Goal: Obtain resource: Download file/media

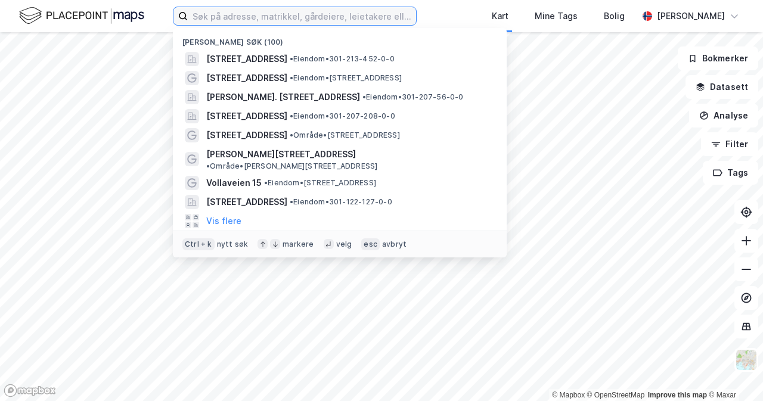
click at [232, 12] on input at bounding box center [302, 16] width 228 height 18
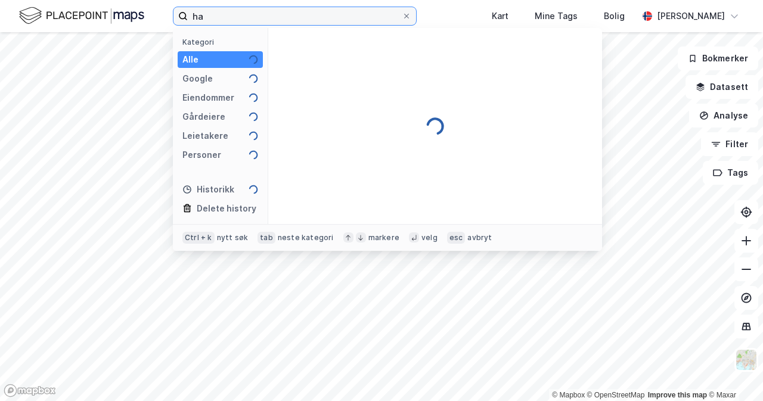
type input "h"
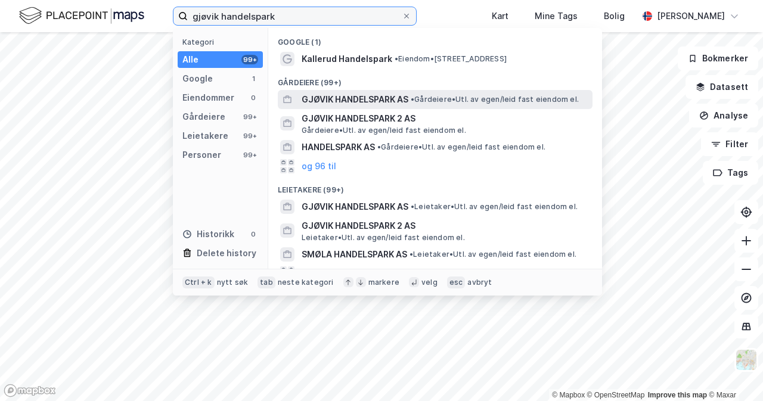
type input "gjøvik handelspark"
click at [438, 98] on span "• Gårdeiere • Utl. av egen/leid fast eiendom el." at bounding box center [495, 100] width 168 height 10
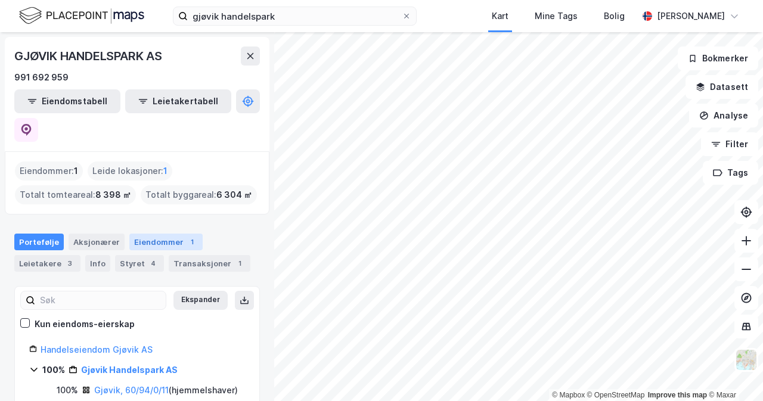
click at [162, 234] on div "Eiendommer 1" at bounding box center [165, 242] width 73 height 17
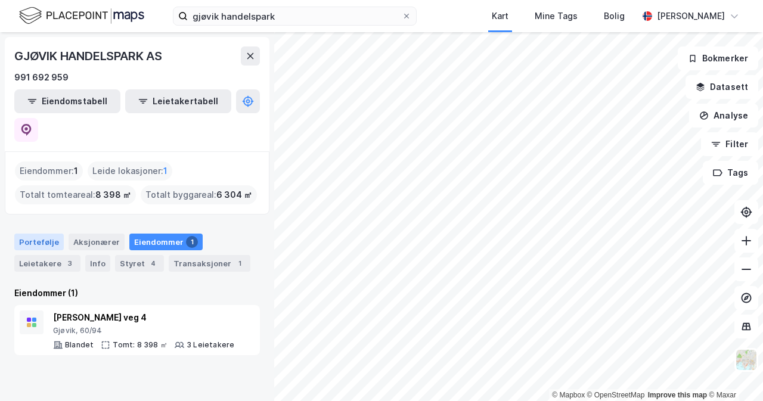
click at [48, 234] on div "Portefølje" at bounding box center [39, 242] width 50 height 17
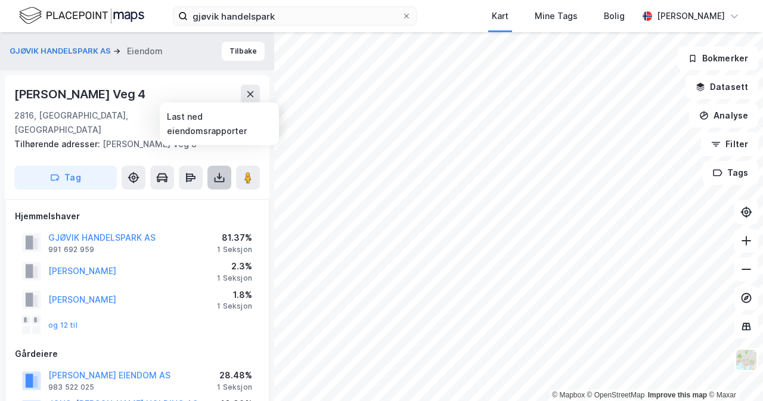
click at [222, 172] on icon at bounding box center [220, 178] width 12 height 12
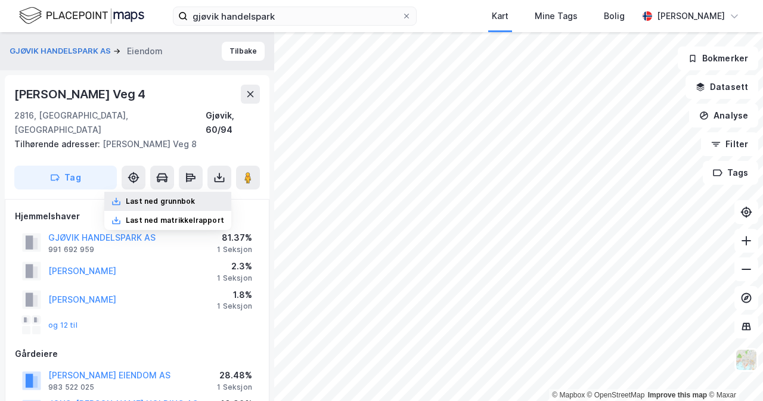
click at [211, 192] on div "Last ned grunnbok" at bounding box center [167, 201] width 127 height 19
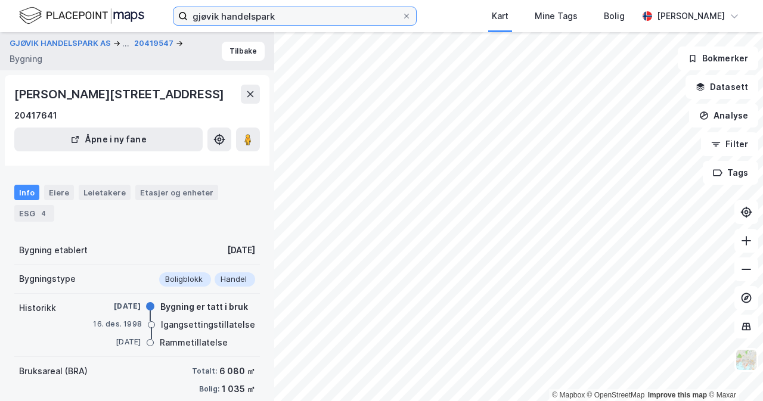
click at [333, 23] on input "gjøvik handelspark" at bounding box center [295, 16] width 214 height 18
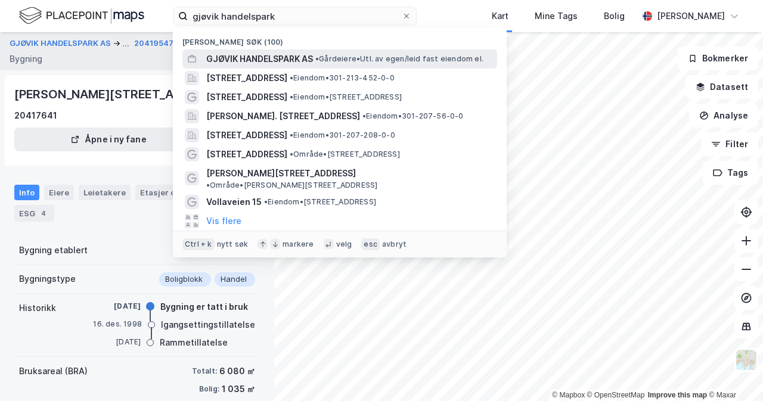
click at [388, 57] on span "• Gårdeiere • Utl. av egen/leid fast eiendom el." at bounding box center [400, 59] width 168 height 10
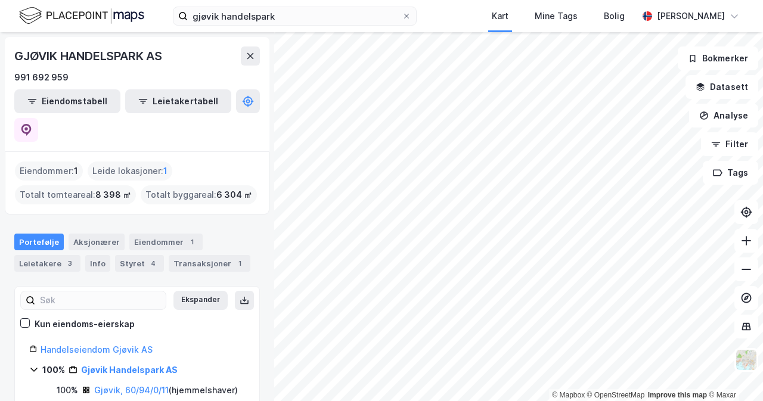
scroll to position [119, 0]
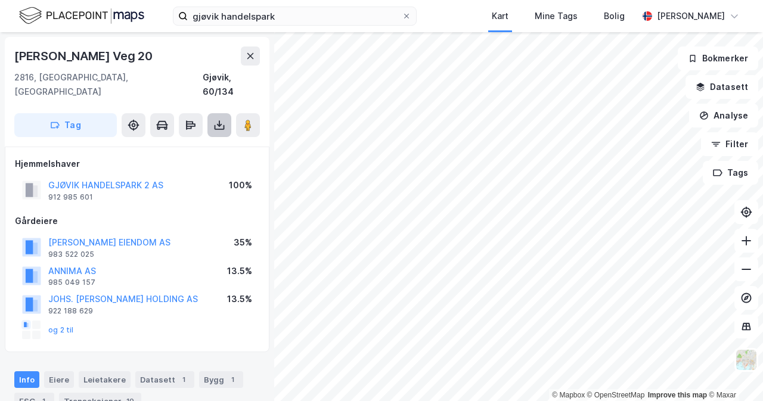
click at [215, 119] on icon at bounding box center [220, 125] width 12 height 12
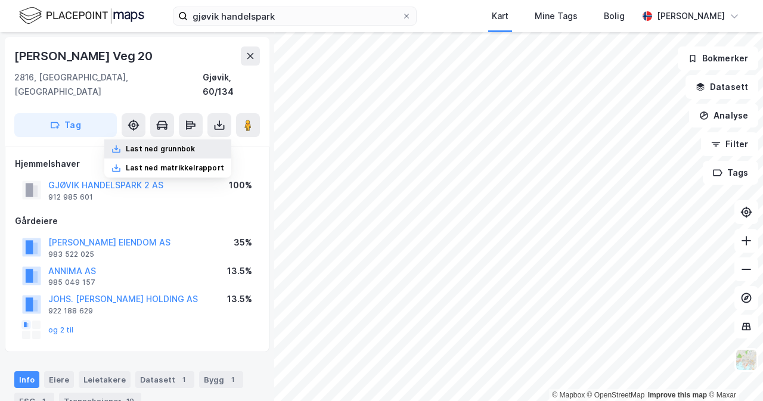
click at [195, 144] on div "Last ned grunnbok" at bounding box center [160, 149] width 69 height 10
